Goal: Information Seeking & Learning: Learn about a topic

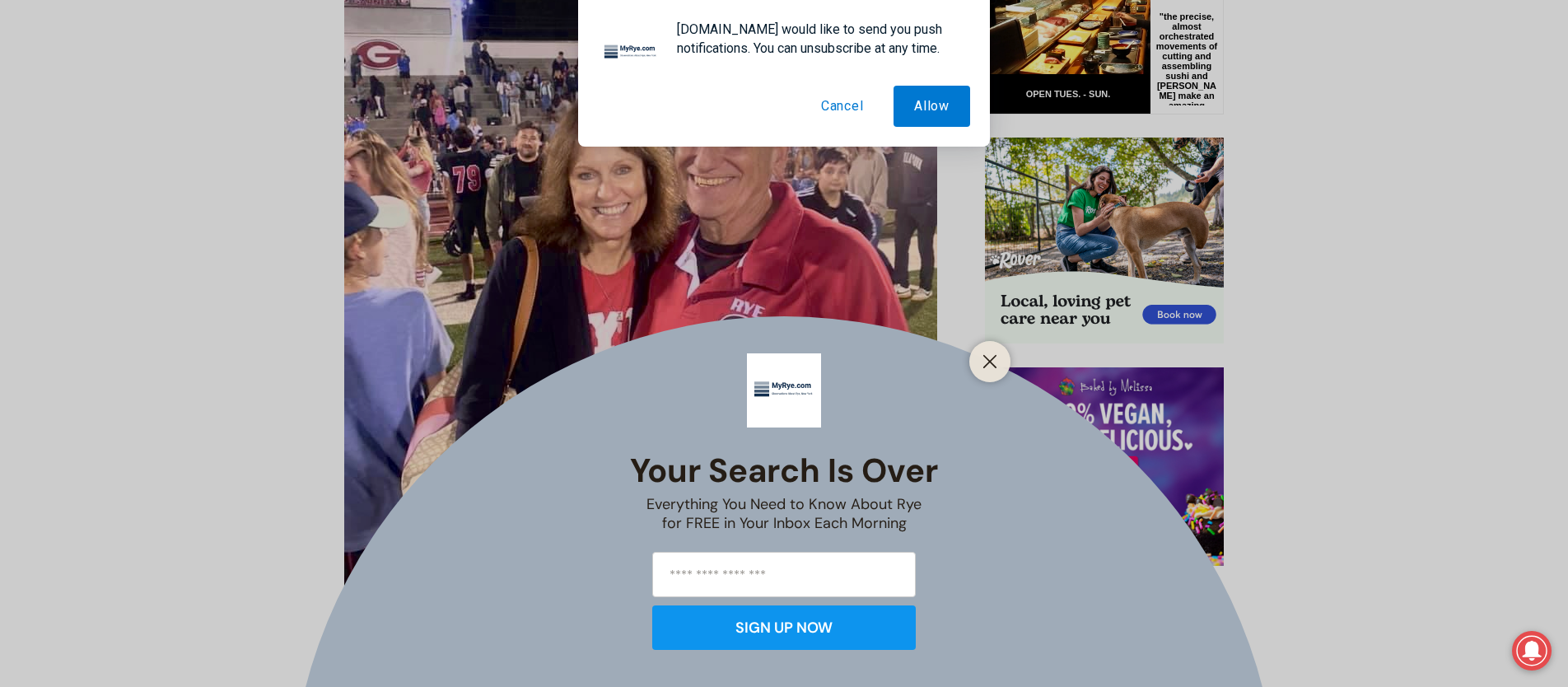
scroll to position [938, 0]
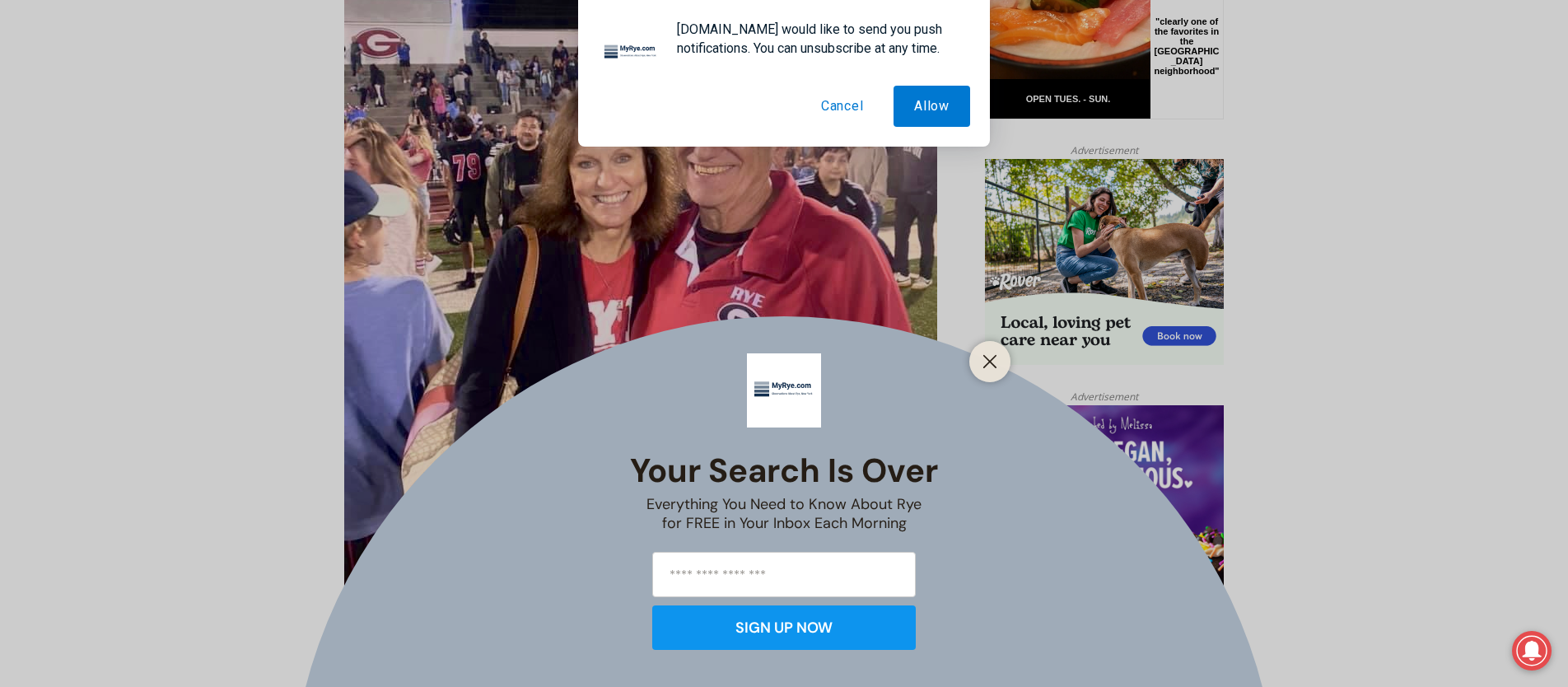
drag, startPoint x: 840, startPoint y: 100, endPoint x: 847, endPoint y: 129, distance: 29.8
click at [841, 100] on button "Cancel" at bounding box center [842, 106] width 84 height 41
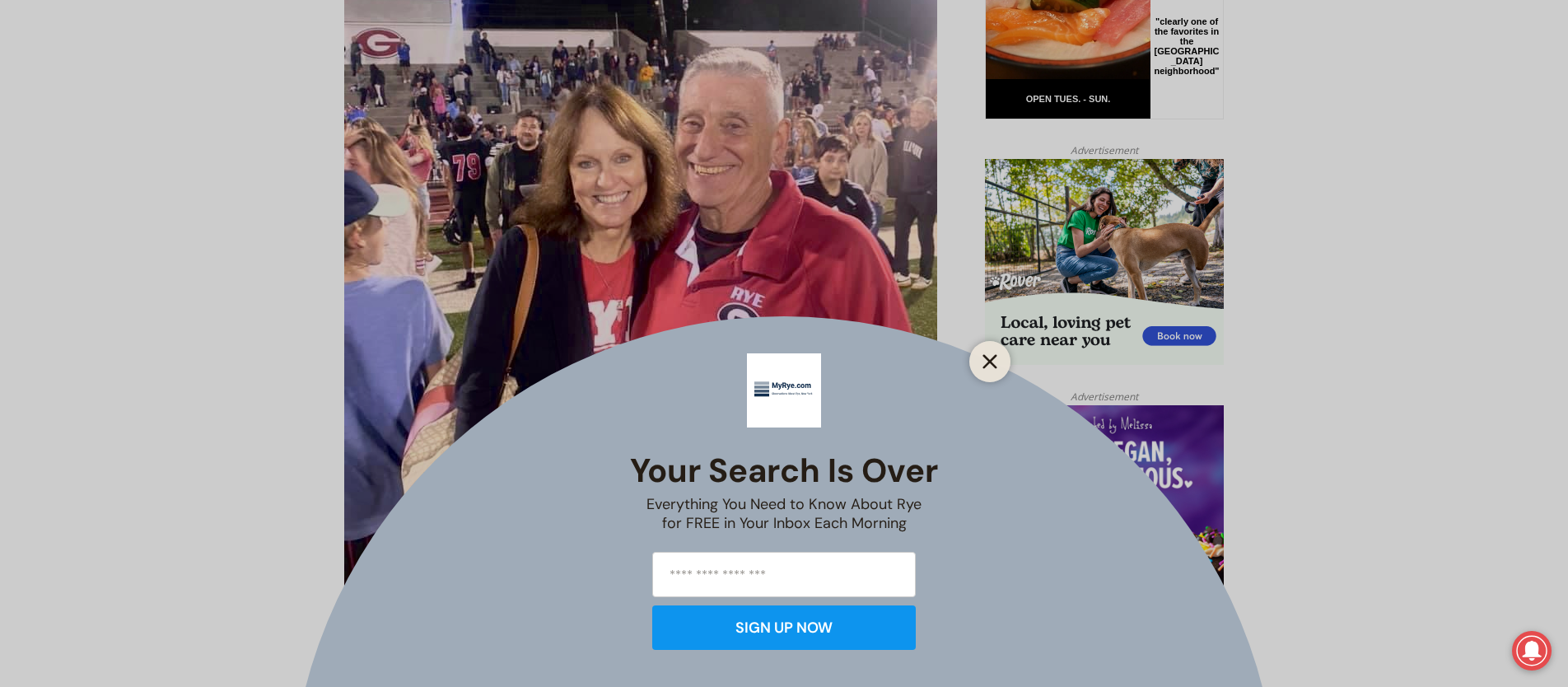
click at [985, 355] on icon "Close" at bounding box center [990, 361] width 14 height 14
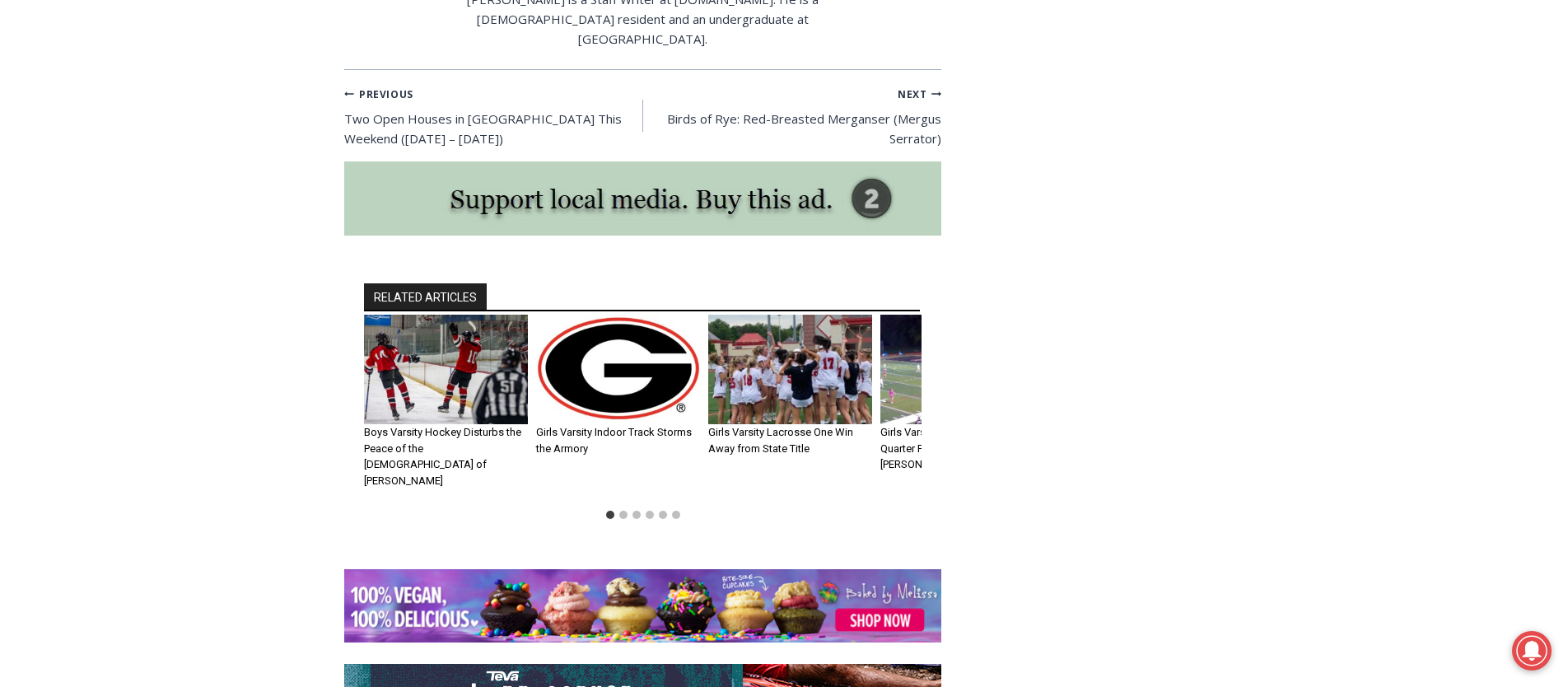
scroll to position [5828, 0]
click at [782, 425] on link "Girls Varsity Lacrosse One Win Away from State Title" at bounding box center [781, 439] width 145 height 29
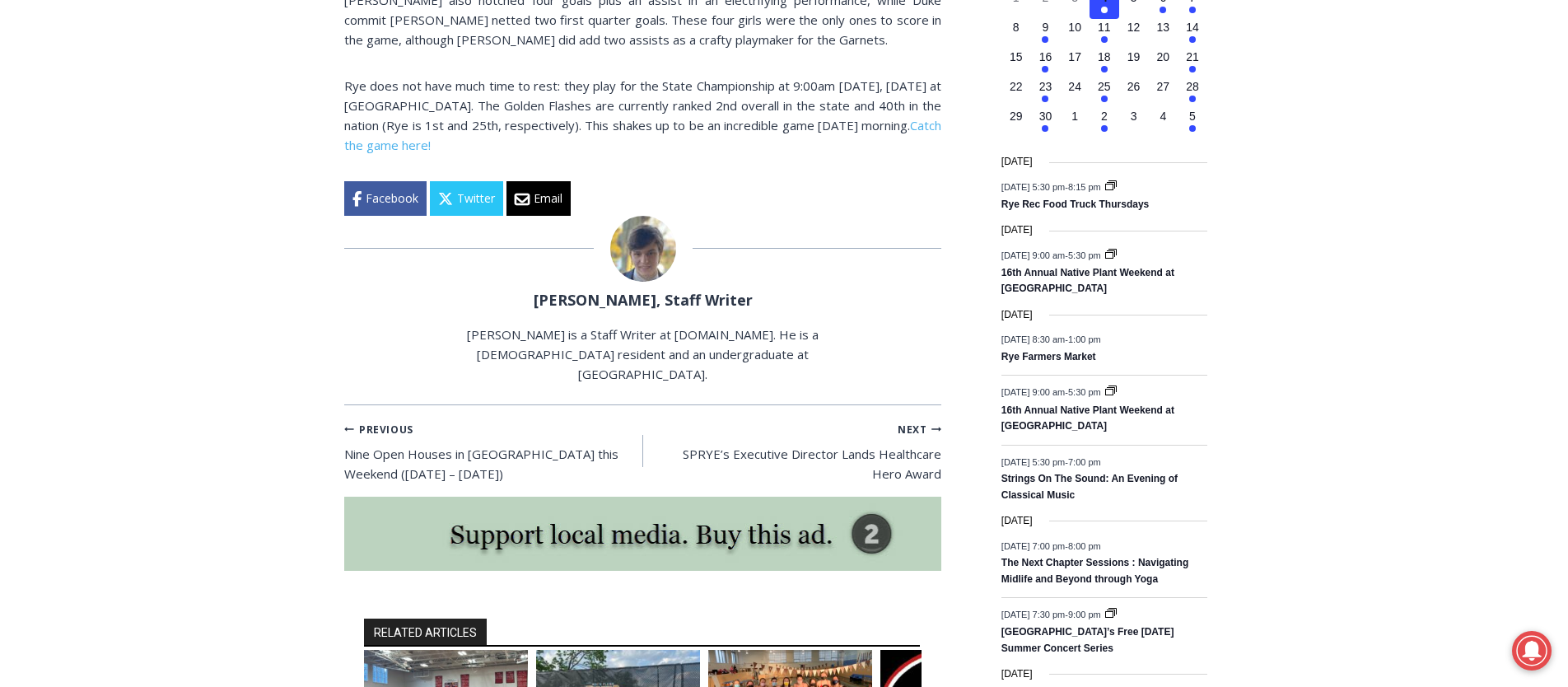
scroll to position [1985, 0]
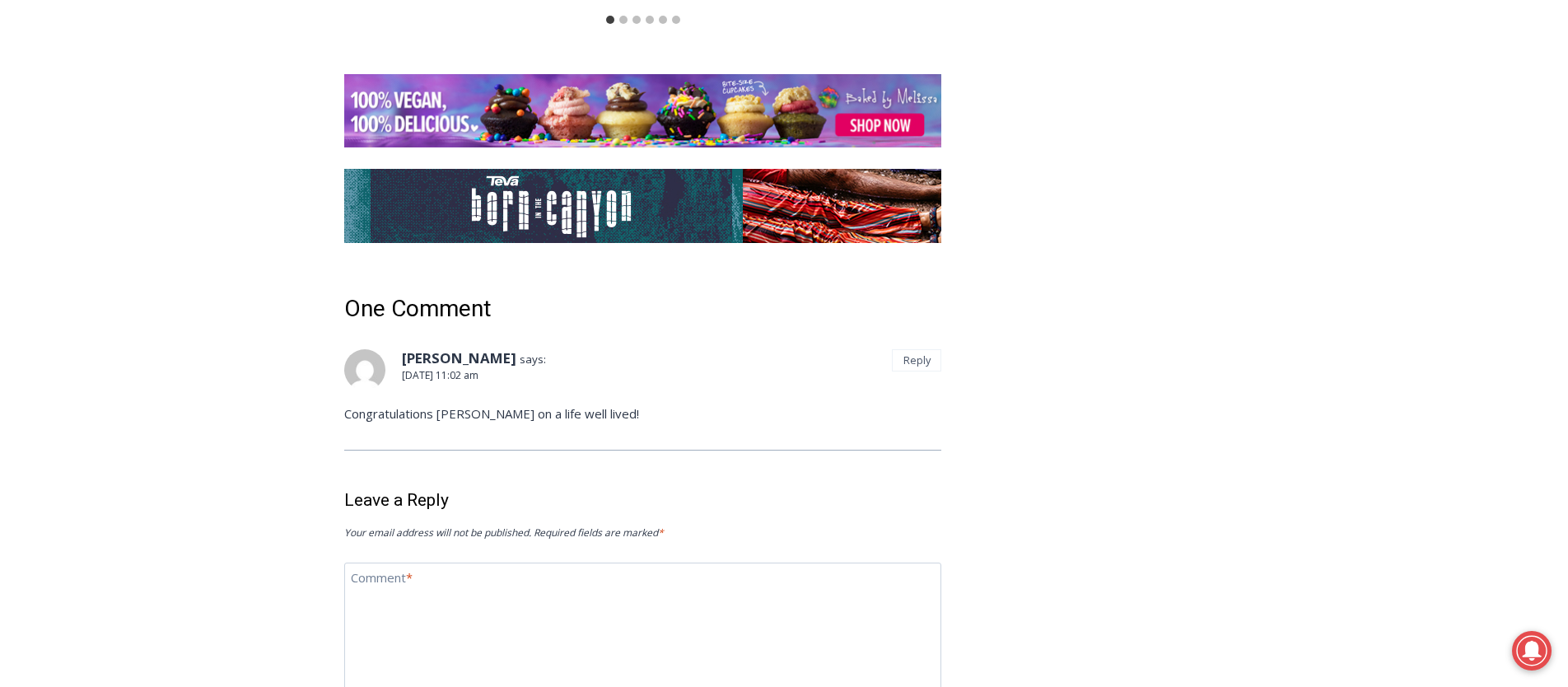
scroll to position [6327, 0]
